Goal: Browse casually: Explore the website without a specific task or goal

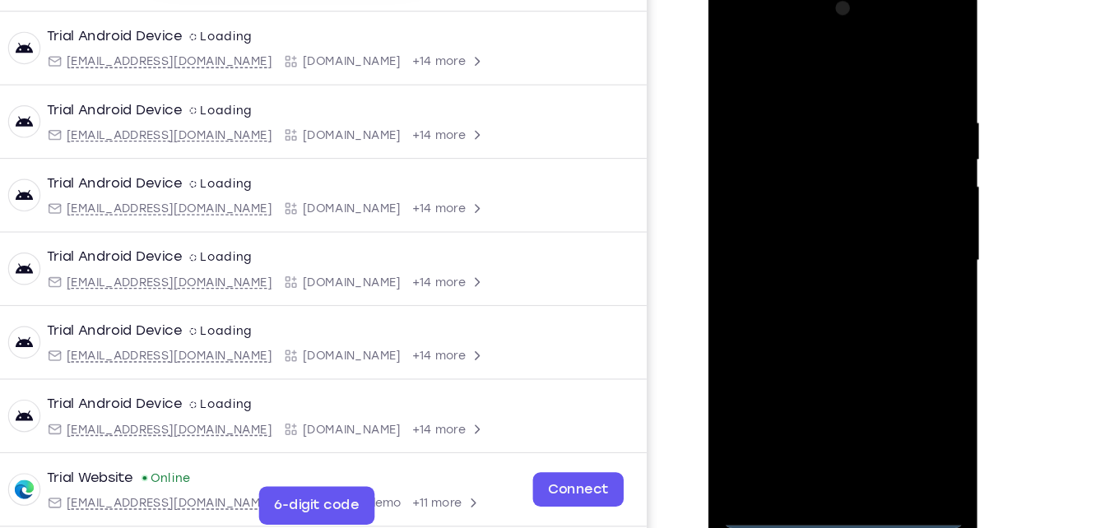
click at [825, 433] on div at bounding box center [823, 222] width 207 height 461
click at [822, 437] on div at bounding box center [823, 222] width 207 height 461
click at [892, 358] on div at bounding box center [823, 222] width 207 height 461
click at [793, 63] on div at bounding box center [823, 222] width 207 height 461
click at [901, 210] on div at bounding box center [823, 222] width 207 height 461
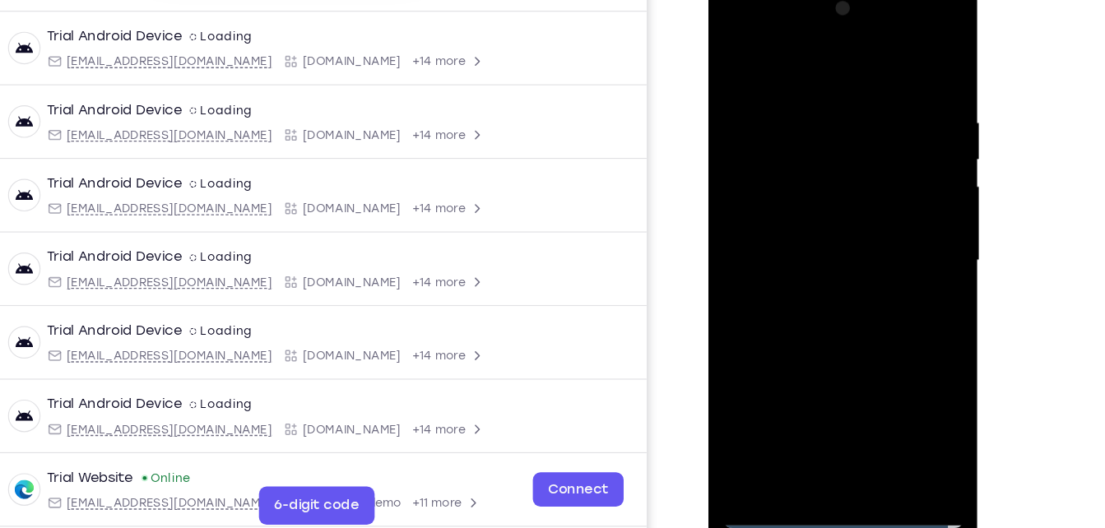
click at [823, 377] on div at bounding box center [823, 222] width 207 height 461
click at [813, 259] on div at bounding box center [823, 222] width 207 height 461
click at [799, 216] on div at bounding box center [823, 222] width 207 height 461
click at [818, 276] on div at bounding box center [823, 222] width 207 height 461
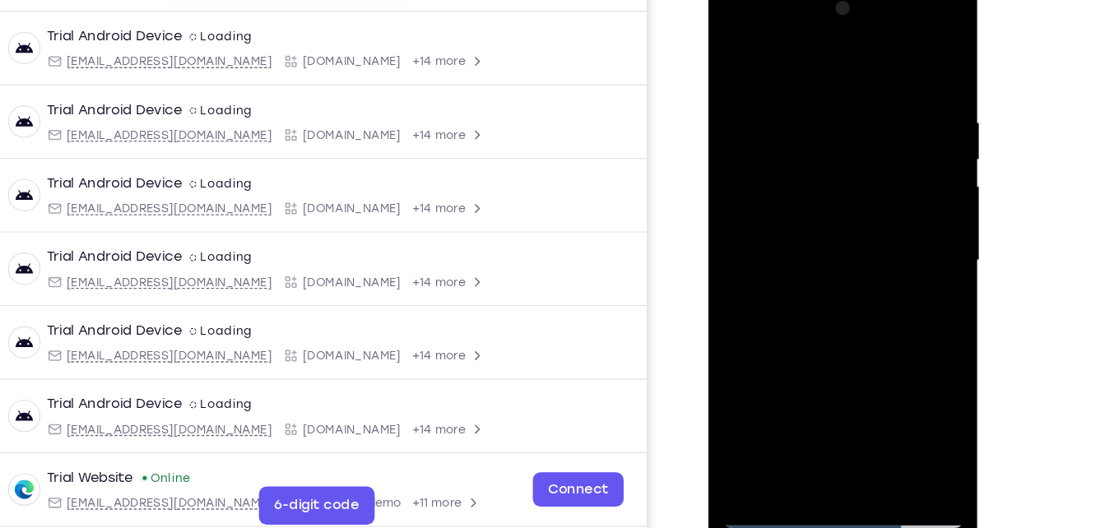
drag, startPoint x: 824, startPoint y: 63, endPoint x: 841, endPoint y: -12, distance: 77.4
click at [841, 0] on div at bounding box center [823, 224] width 233 height 490
click at [806, 272] on div at bounding box center [823, 222] width 207 height 461
click at [808, 293] on div at bounding box center [823, 222] width 207 height 461
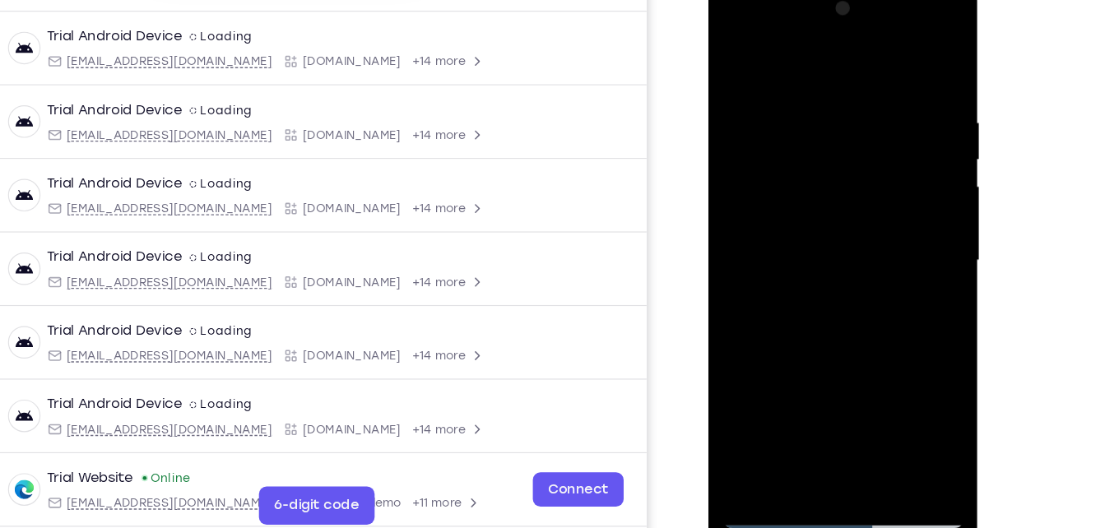
click at [862, 421] on div at bounding box center [823, 222] width 207 height 461
click at [813, 312] on div at bounding box center [823, 222] width 207 height 461
click at [841, 308] on div at bounding box center [823, 222] width 207 height 461
click at [817, 214] on div at bounding box center [823, 222] width 207 height 461
click at [814, 284] on div at bounding box center [823, 222] width 207 height 461
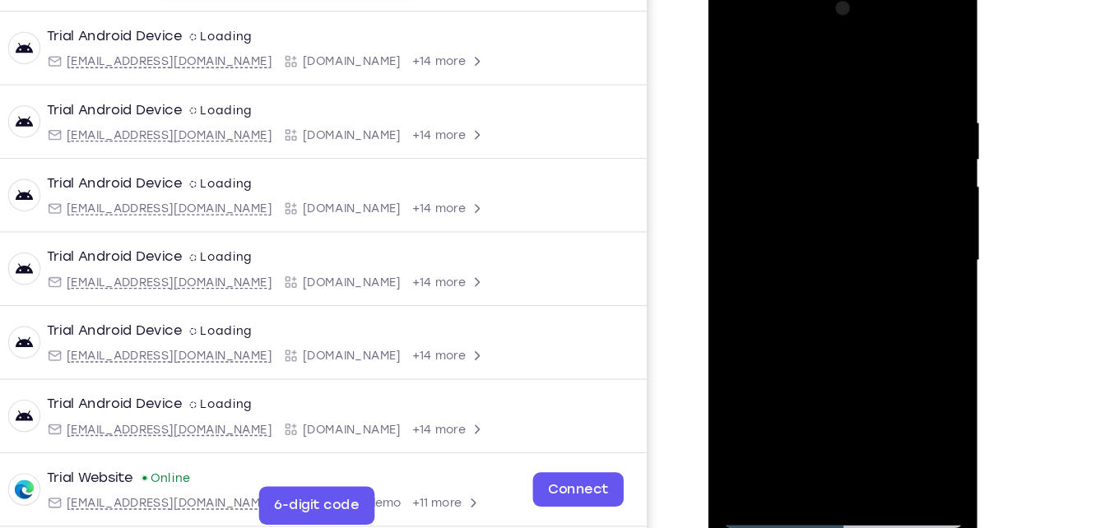
click at [733, 56] on div at bounding box center [823, 222] width 207 height 461
click at [758, 71] on div at bounding box center [823, 222] width 207 height 461
click at [733, 57] on div at bounding box center [823, 222] width 207 height 461
click at [799, 84] on div at bounding box center [823, 222] width 207 height 461
click at [912, 63] on div at bounding box center [823, 222] width 207 height 461
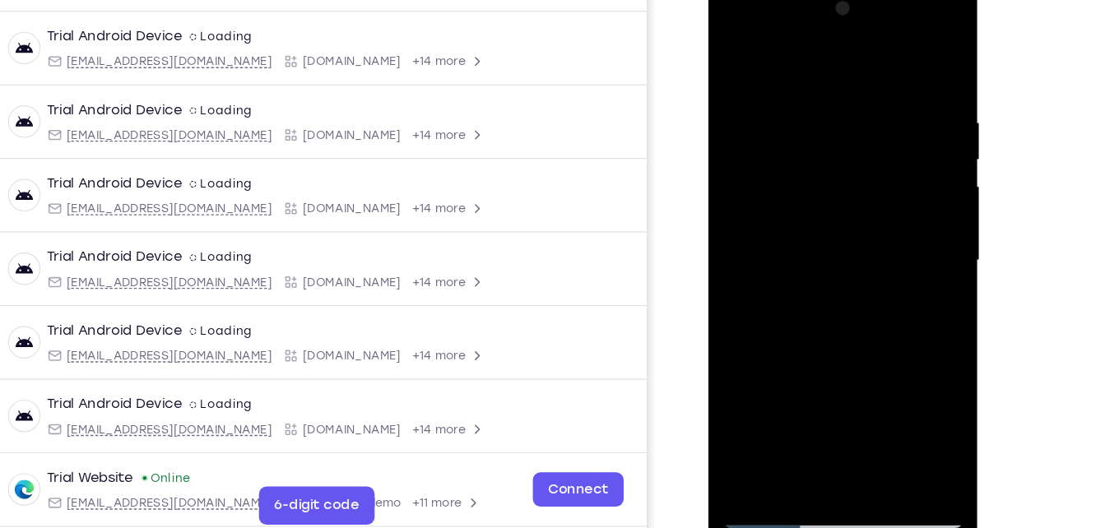
click at [859, 415] on div at bounding box center [823, 222] width 207 height 461
click at [813, 207] on div at bounding box center [823, 222] width 207 height 461
click at [864, 304] on div at bounding box center [823, 222] width 207 height 461
click at [852, 296] on div at bounding box center [823, 222] width 207 height 461
click at [804, 274] on div at bounding box center [823, 222] width 207 height 461
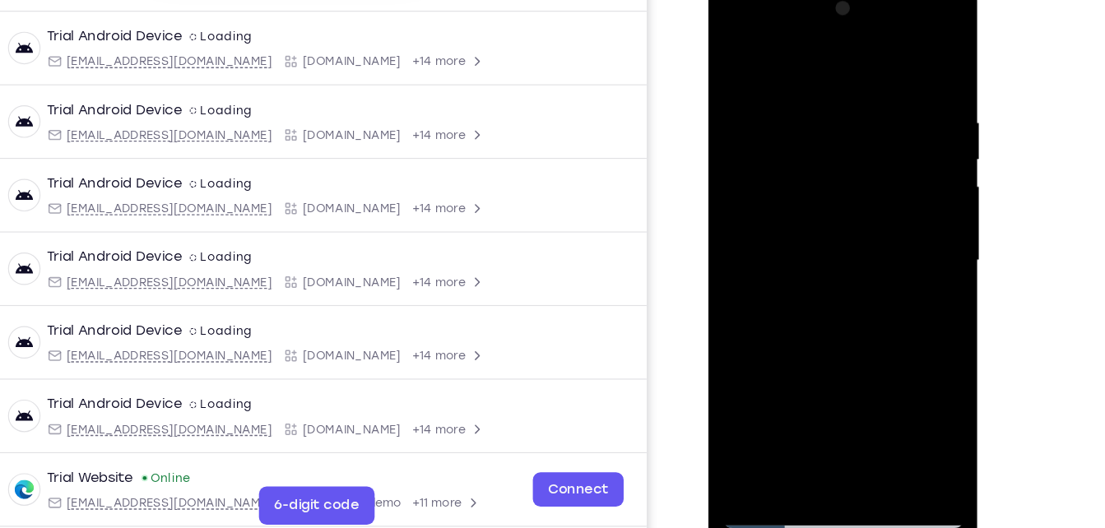
click at [805, 276] on div at bounding box center [823, 222] width 207 height 461
click at [731, 53] on div at bounding box center [823, 222] width 207 height 461
click at [792, 251] on div at bounding box center [823, 222] width 207 height 461
click at [734, 52] on div at bounding box center [823, 222] width 207 height 461
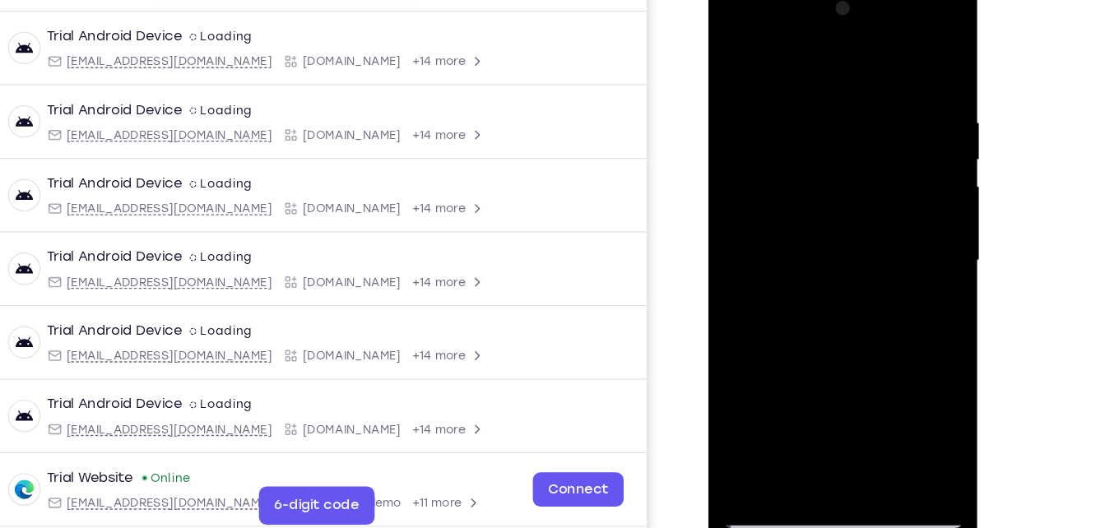
drag, startPoint x: 850, startPoint y: 335, endPoint x: 879, endPoint y: 90, distance: 246.9
click at [879, 90] on div at bounding box center [823, 222] width 207 height 461
